Goal: Navigation & Orientation: Go to known website

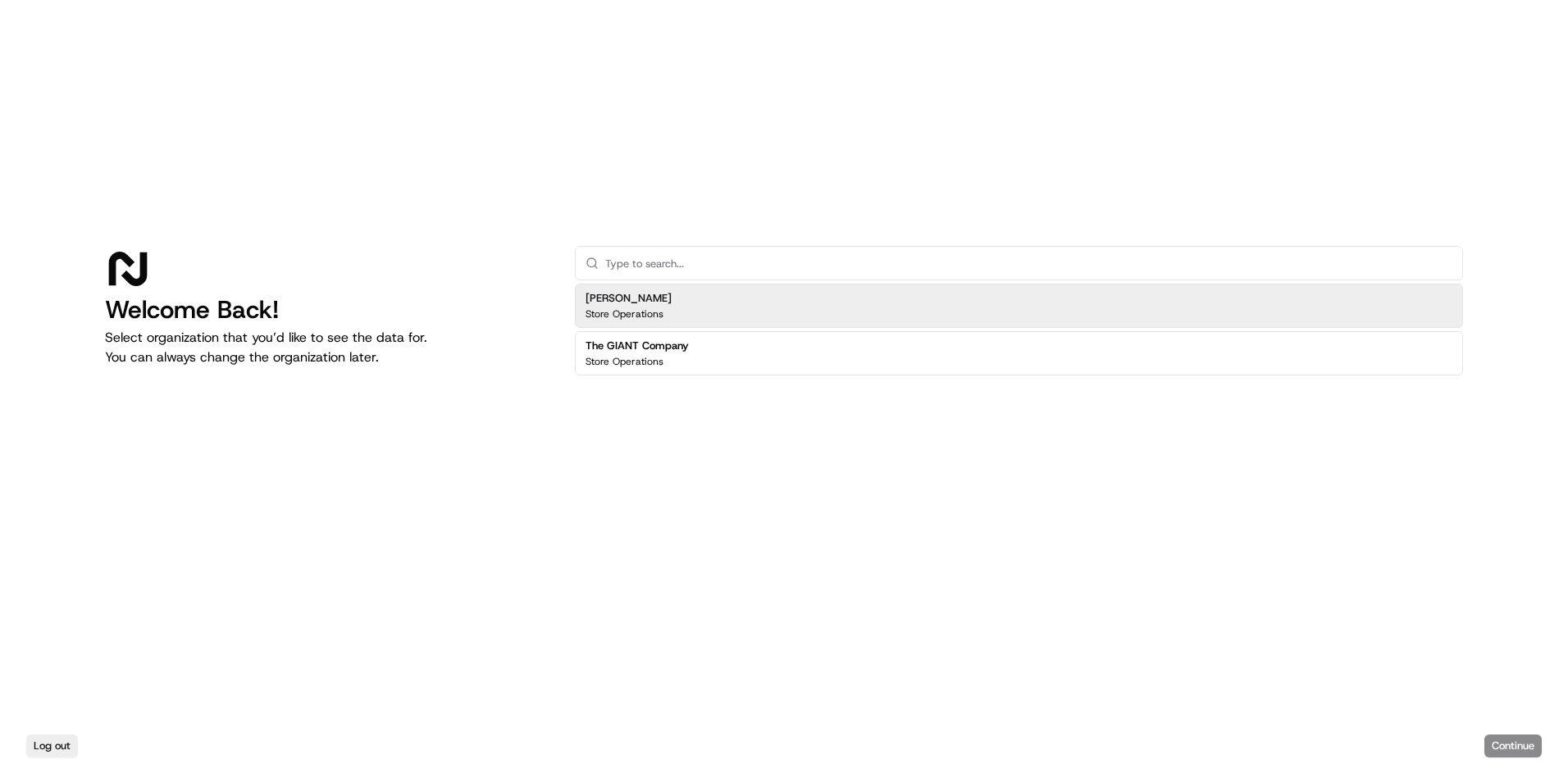
click at [634, 298] on h2 "[PERSON_NAME]" at bounding box center [628, 298] width 86 height 15
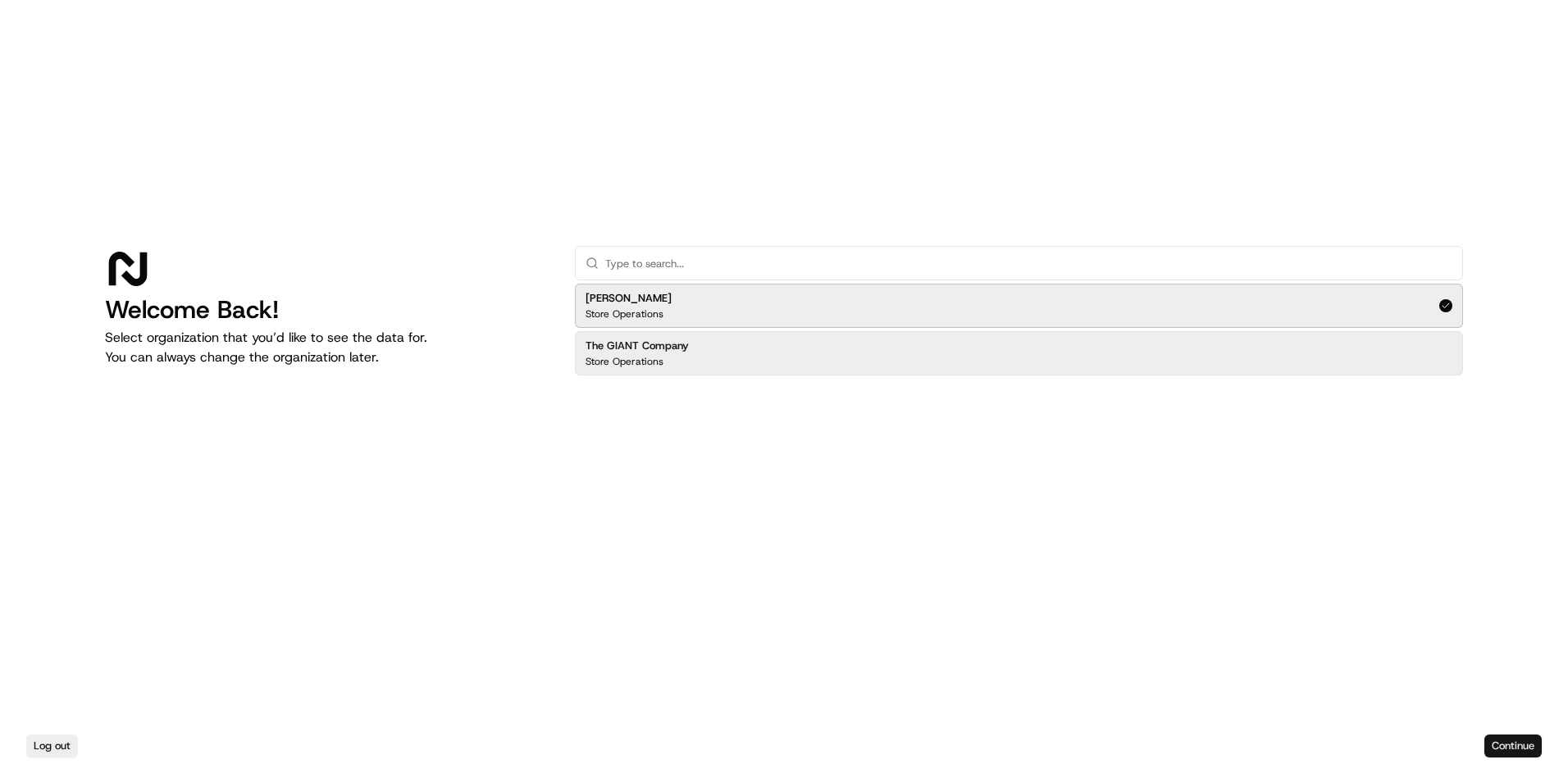
click at [1492, 746] on button "Continue" at bounding box center [1513, 746] width 57 height 23
